Goal: Transaction & Acquisition: Purchase product/service

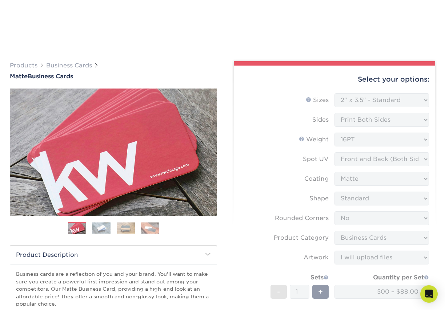
select select "2.00x3.50"
select select "0"
select select "3b5148f1-0588-4f88-a218-97bcfdce65c1"
select select "upload"
select select "84b0d15f-6b65-4aa4-bc5a-4a65d7730aad"
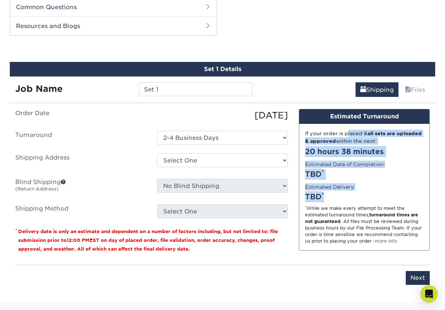
scroll to position [496, 0]
click at [157, 131] on select "Select One 2-4 Business Days" at bounding box center [222, 138] width 131 height 14
click option "2-4 Business Days" at bounding box center [0, 0] width 0 height 0
click at [157, 153] on select "Select One + Add New Address - Login" at bounding box center [222, 160] width 131 height 14
select select "newaddress"
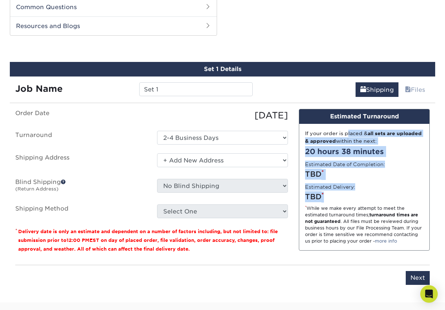
click option "+ Add New Address" at bounding box center [0, 0] width 0 height 0
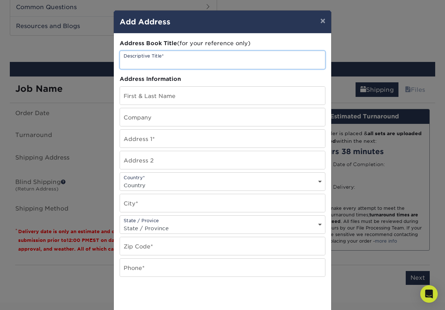
click at [144, 61] on input "text" at bounding box center [222, 60] width 205 height 18
type input "Envinity"
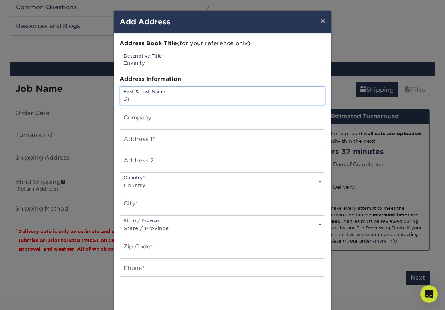
type input "D"
type input "K"
type input "[PERSON_NAME]"
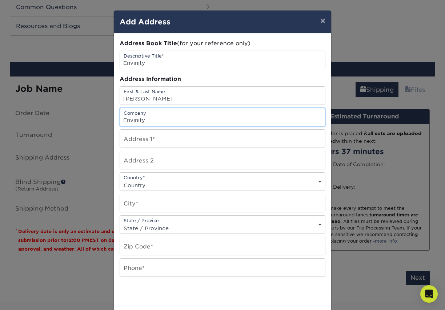
type input "Envinity"
type input "25 Decibel Rd"
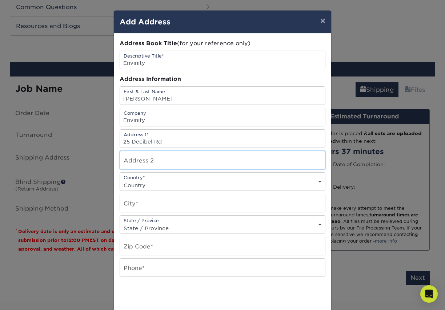
type input "Suite 205"
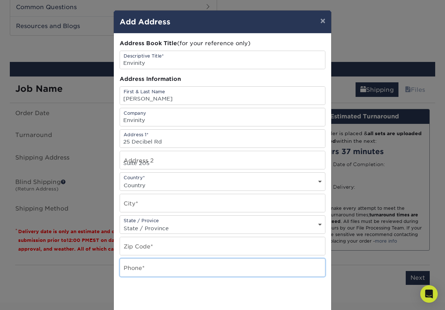
type input "[PHONE_NUMBER]"
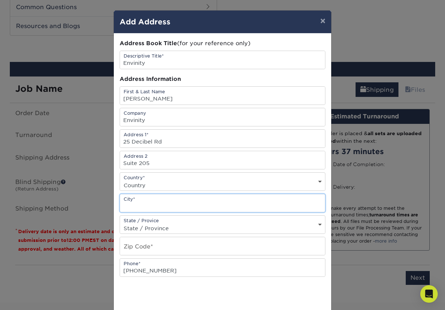
click at [136, 207] on input "text" at bounding box center [222, 203] width 205 height 18
type input "[GEOGRAPHIC_DATA]"
select select "US"
click option "[GEOGRAPHIC_DATA]" at bounding box center [0, 0] width 0 height 0
click at [120, 223] on select "State / Province [US_STATE] [US_STATE] [US_STATE] [US_STATE] [US_STATE] [US_STA…" at bounding box center [222, 228] width 205 height 11
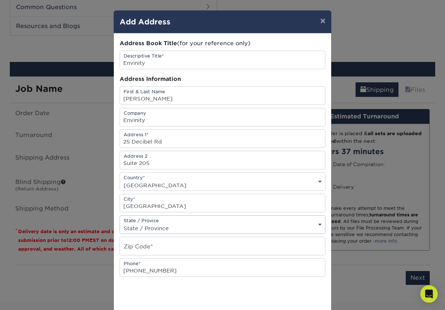
select select "PA"
click option "[US_STATE]" at bounding box center [0, 0] width 0 height 0
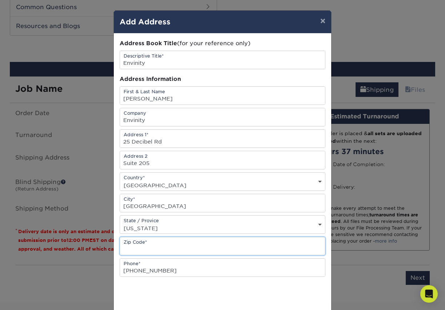
click at [131, 247] on input "text" at bounding box center [222, 246] width 205 height 18
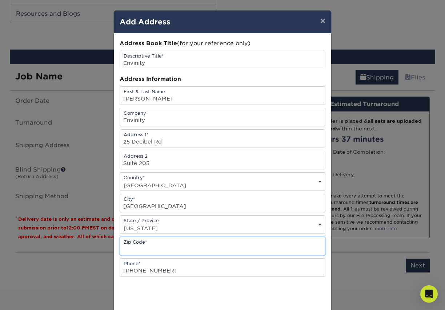
scroll to position [509, 0]
click at [143, 250] on input "1" at bounding box center [222, 246] width 205 height 18
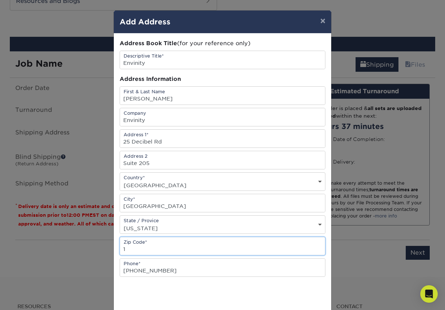
scroll to position [522, 0]
drag, startPoint x: 176, startPoint y: 233, endPoint x: 129, endPoint y: 249, distance: 49.2
click at [135, 250] on input "1" at bounding box center [222, 246] width 205 height 18
paste input "16801-7564"
drag, startPoint x: 125, startPoint y: 252, endPoint x: 138, endPoint y: 253, distance: 13.1
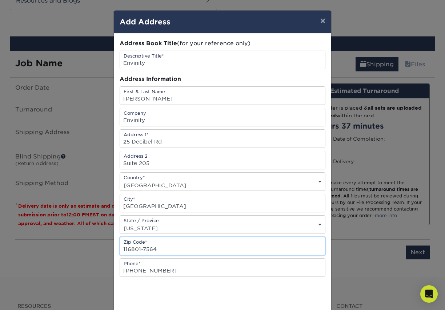
click at [129, 253] on input "116801-7564" at bounding box center [222, 246] width 205 height 18
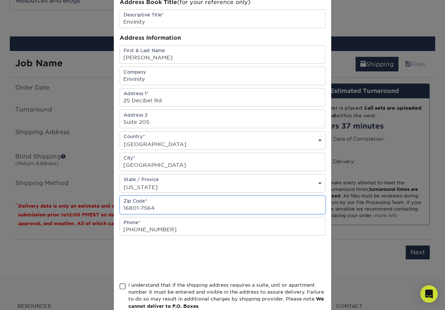
scroll to position [41, 0]
type input "16801-7564"
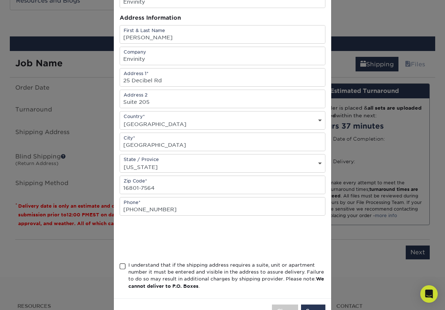
scroll to position [89, 0]
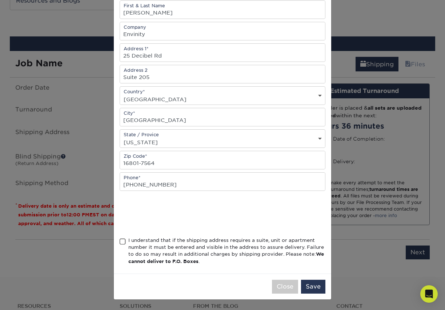
click at [123, 240] on span at bounding box center [123, 241] width 6 height 7
click at [0, 0] on input "I understand that if the shipping address requires a suite, unit or apartment n…" at bounding box center [0, 0] width 0 height 0
click at [317, 286] on button "Save" at bounding box center [313, 286] width 24 height 14
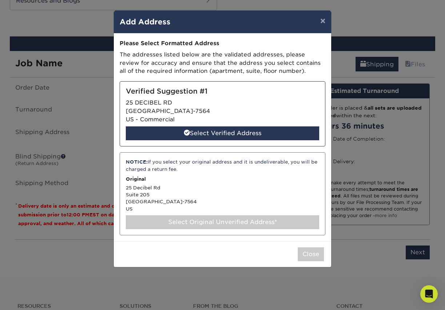
click at [218, 197] on div "NOTICE: If you select your original address and it is undeliverable, you will b…" at bounding box center [223, 193] width 206 height 83
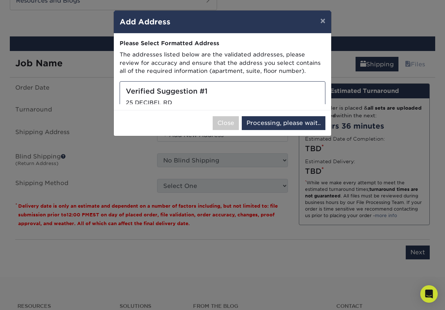
select select "285277"
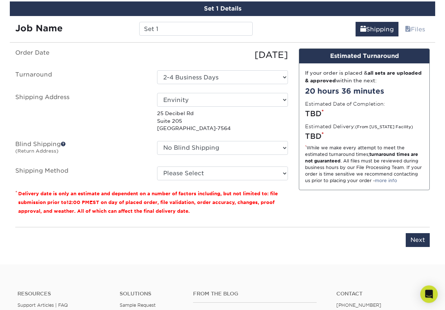
scroll to position [559, 0]
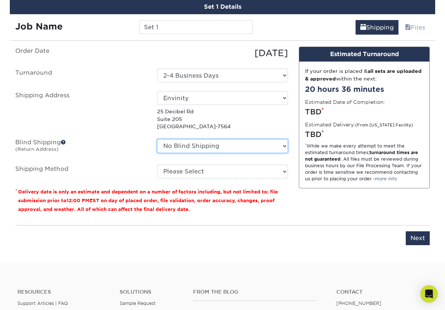
click at [157, 139] on select "No Blind Shipping + Add New Address" at bounding box center [222, 146] width 131 height 14
click option "No Blind Shipping" at bounding box center [0, 0] width 0 height 0
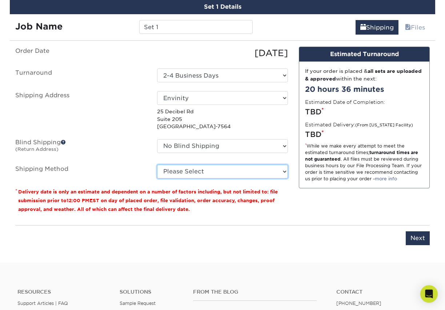
click at [157, 164] on select "Please Select Ground Shipping (+$8.96) 3 Day Shipping Service (+$18.85) 2 Day A…" at bounding box center [222, 171] width 131 height 14
click option "2 Day Air Shipping (+$19.88)" at bounding box center [0, 0] width 0 height 0
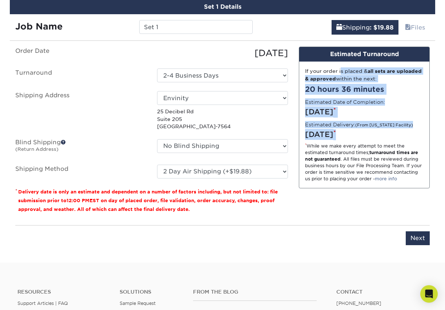
drag, startPoint x: 314, startPoint y: 71, endPoint x: 386, endPoint y: 135, distance: 96.1
click at [386, 135] on div "If your order is placed & all sets are uploaded & approved within the next: 20 …" at bounding box center [364, 124] width 130 height 126
click at [384, 139] on div "[DATE] *" at bounding box center [364, 134] width 119 height 11
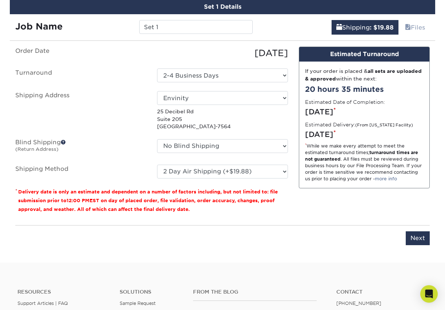
drag, startPoint x: 312, startPoint y: 109, endPoint x: 360, endPoint y: 137, distance: 56.1
click at [360, 137] on div "If your order is placed & all sets are uploaded & approved within the next: 20 …" at bounding box center [364, 124] width 130 height 126
click at [157, 164] on select "Please Select Ground Shipping (+$8.96) 3 Day Shipping Service (+$18.85) 2 Day A…" at bounding box center [222, 171] width 131 height 14
select select "13"
click option "Next Day Shipping by 5pm (+$31.48)" at bounding box center [0, 0] width 0 height 0
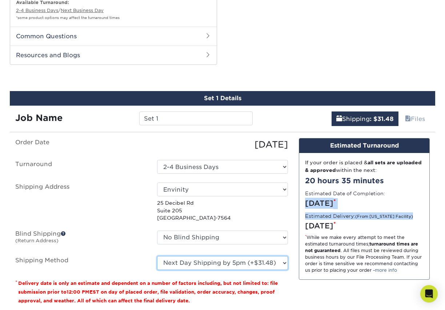
scroll to position [468, 0]
